Goal: Check status: Check status

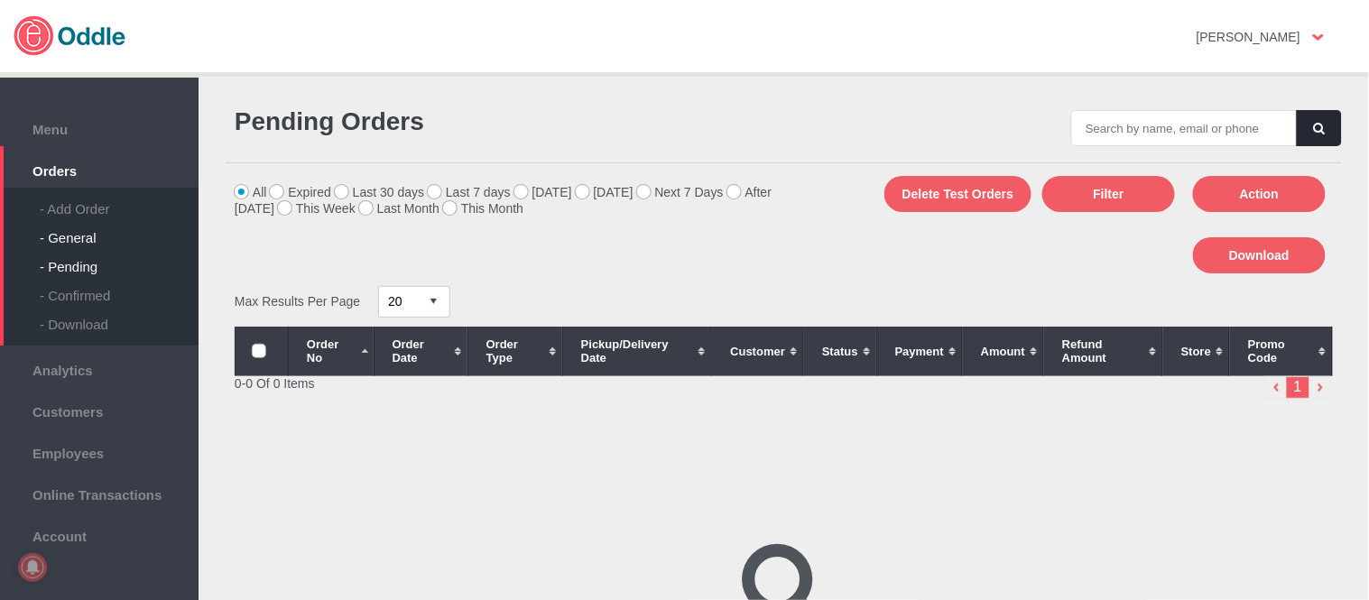
click at [47, 239] on div "- General" at bounding box center [119, 231] width 159 height 29
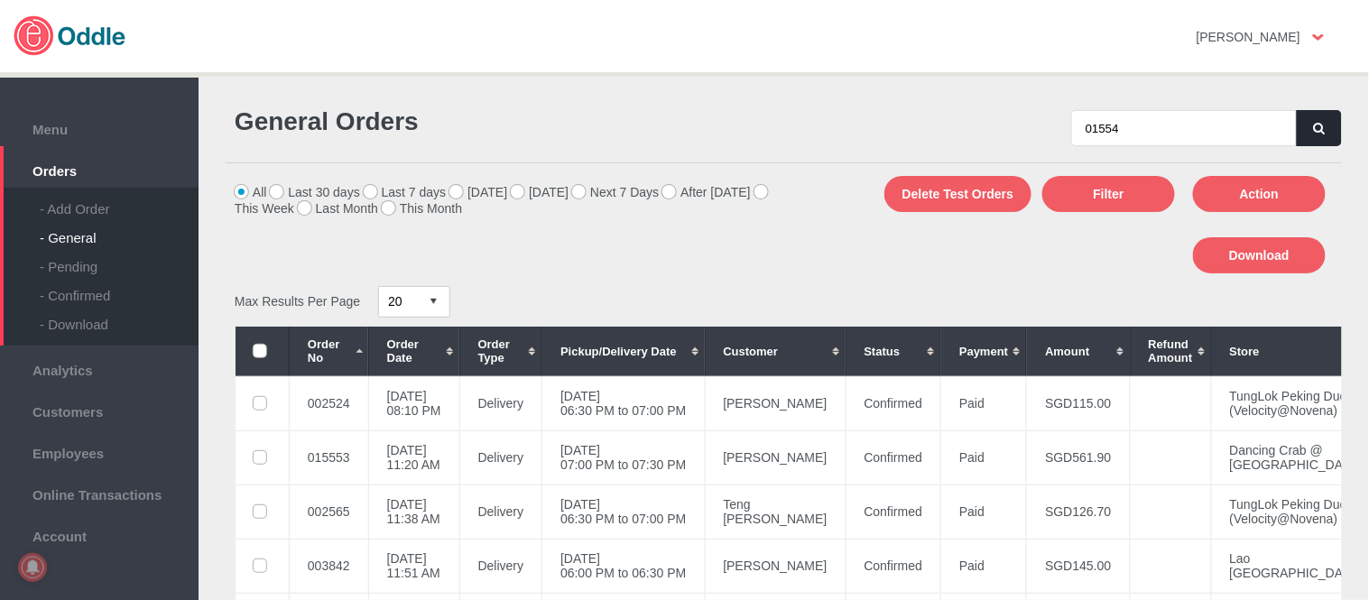
type input "01554"
click at [1303, 119] on button "button" at bounding box center [1319, 128] width 45 height 36
